Goal: Find specific page/section: Find specific page/section

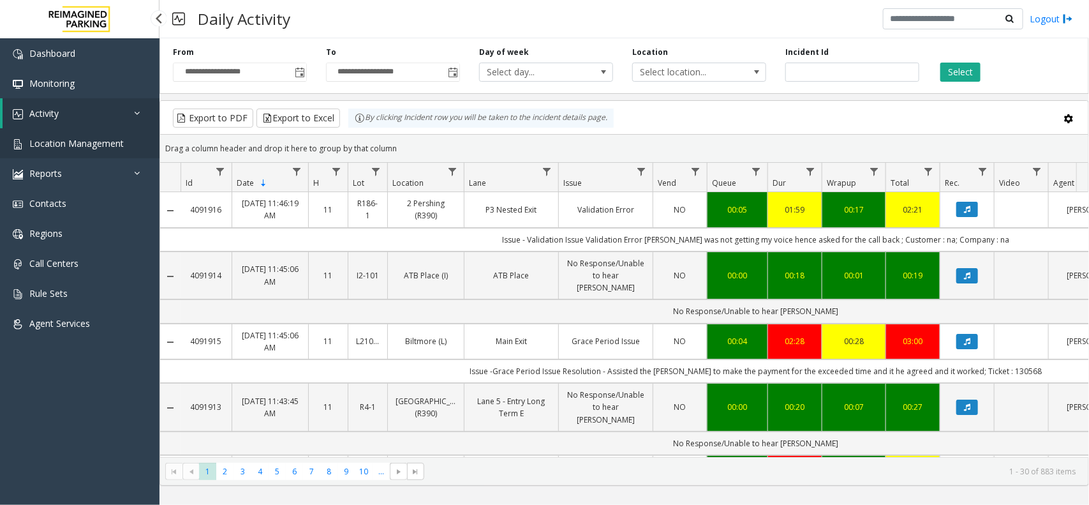
drag, startPoint x: 0, startPoint y: 0, endPoint x: 100, endPoint y: 142, distance: 173.2
click at [100, 142] on span "Location Management" at bounding box center [76, 143] width 94 height 12
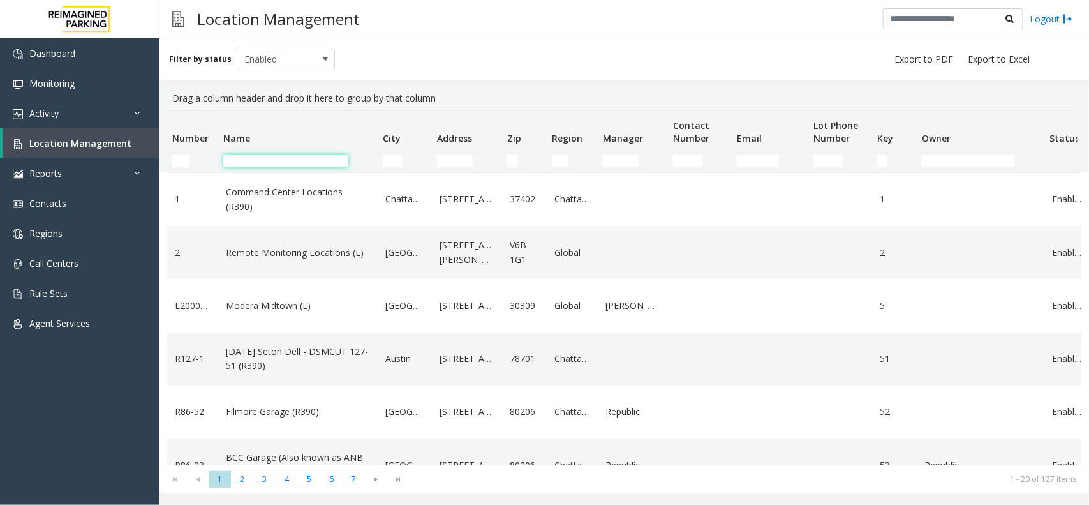
click at [291, 156] on input "Name Filter" at bounding box center [285, 160] width 125 height 13
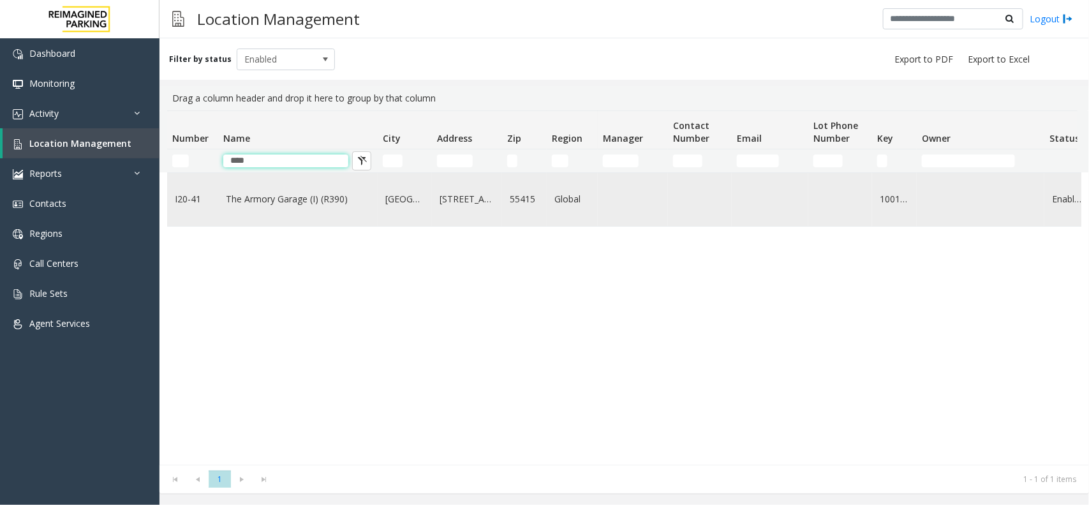
type input "****"
click at [303, 183] on td "The Armory Garage (I) (R390)" at bounding box center [298, 199] width 160 height 53
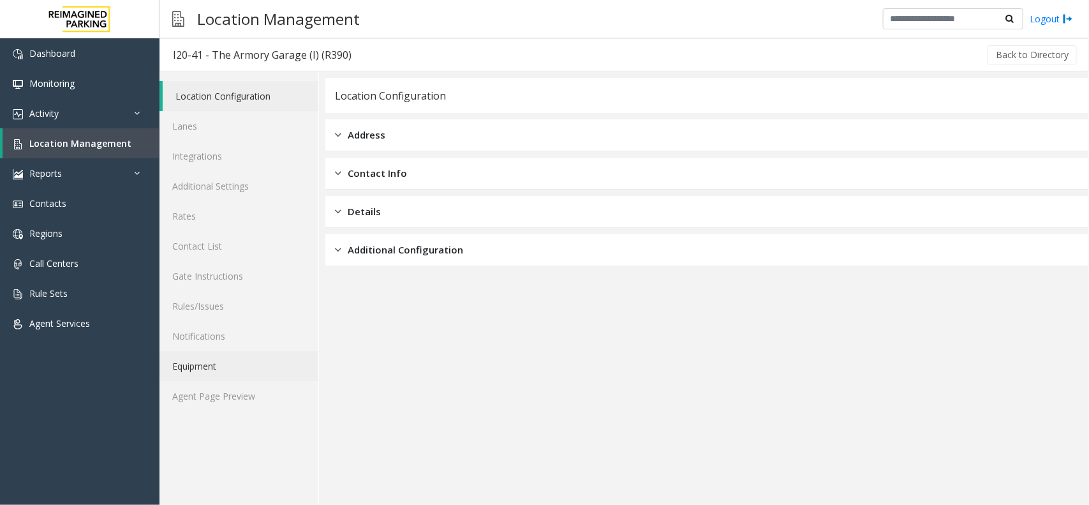
click at [230, 375] on link "Equipment" at bounding box center [239, 366] width 159 height 30
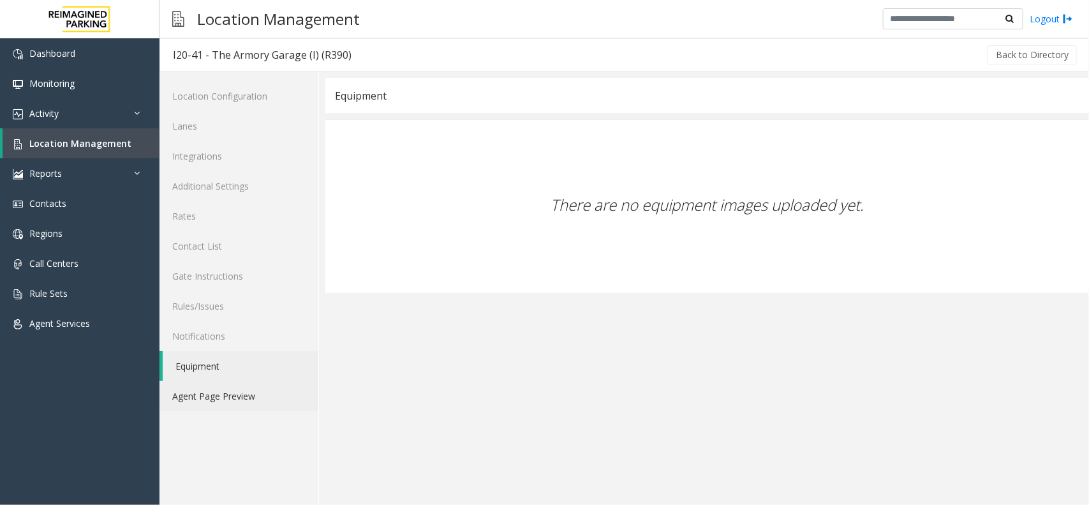
click at [237, 389] on link "Agent Page Preview" at bounding box center [239, 396] width 159 height 30
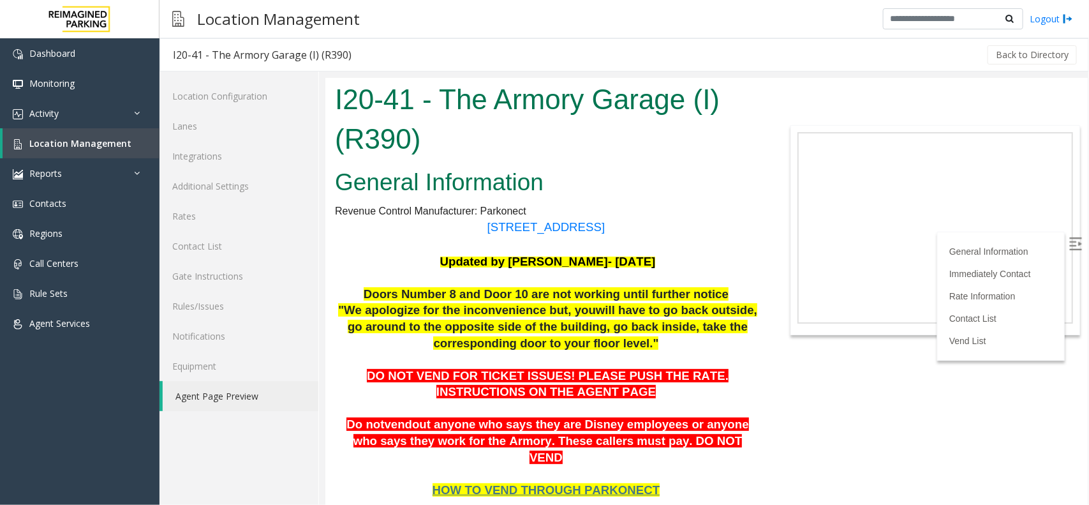
scroll to position [239, 0]
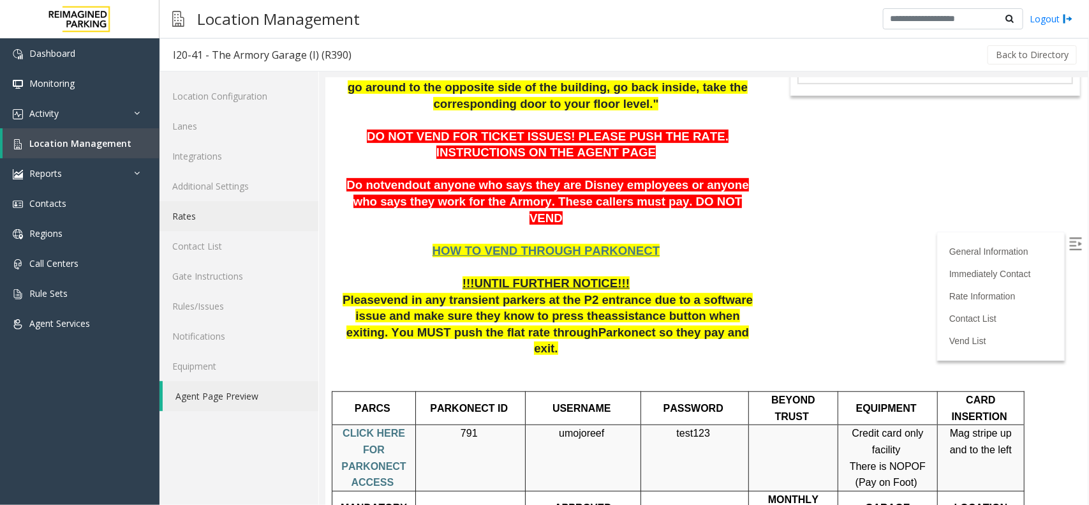
click at [218, 225] on link "Rates" at bounding box center [239, 216] width 159 height 30
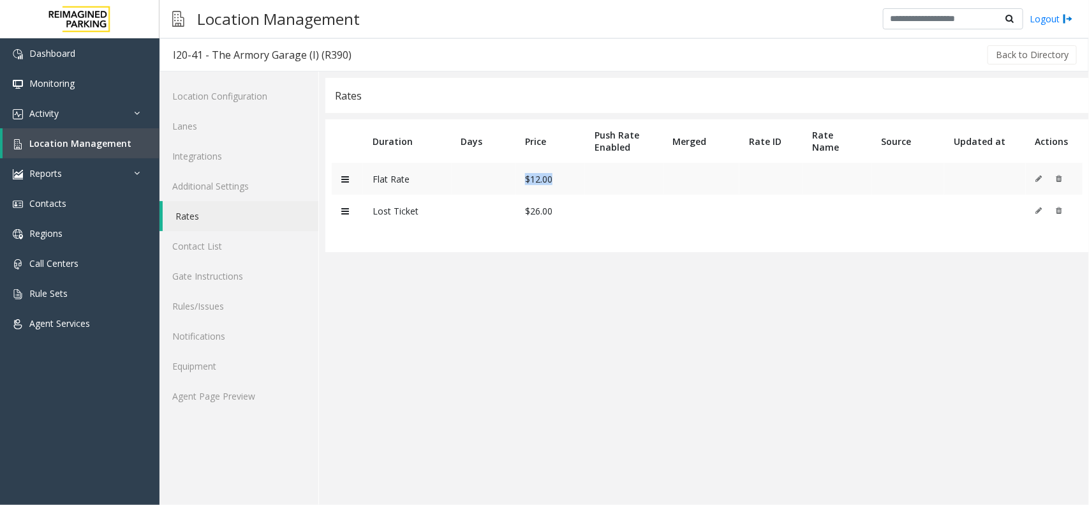
drag, startPoint x: 572, startPoint y: 179, endPoint x: 517, endPoint y: 184, distance: 55.1
click at [517, 184] on td "$12.00" at bounding box center [551, 179] width 70 height 32
click at [566, 236] on table "Duration Days Price Push Rate Enabled Merged Rate ID Rate Name Source Updated a…" at bounding box center [707, 185] width 764 height 133
